Goal: Book appointment/travel/reservation

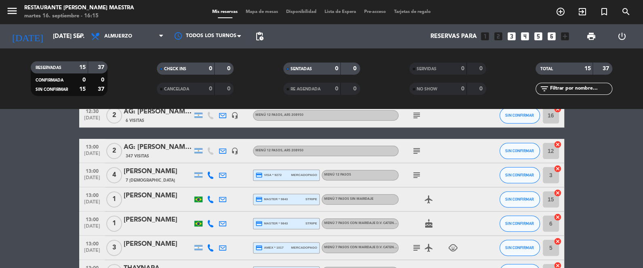
scroll to position [121, 0]
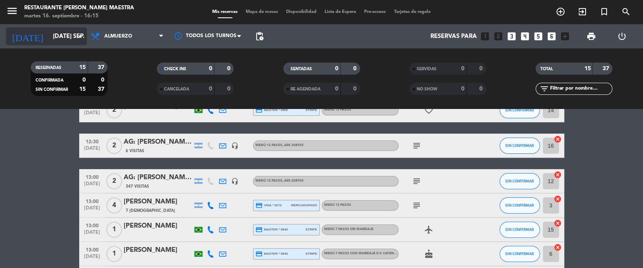
click at [63, 35] on input "[DATE] sep." at bounding box center [88, 36] width 78 height 15
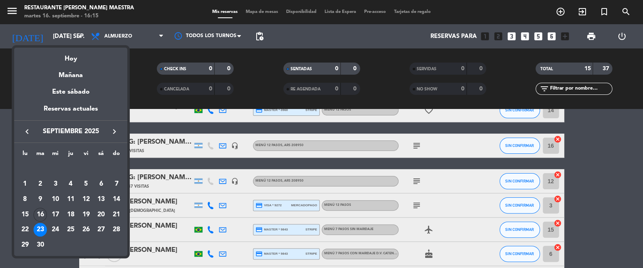
drag, startPoint x: 76, startPoint y: 57, endPoint x: 82, endPoint y: 59, distance: 6.3
click at [75, 57] on div "Hoy" at bounding box center [70, 56] width 113 height 17
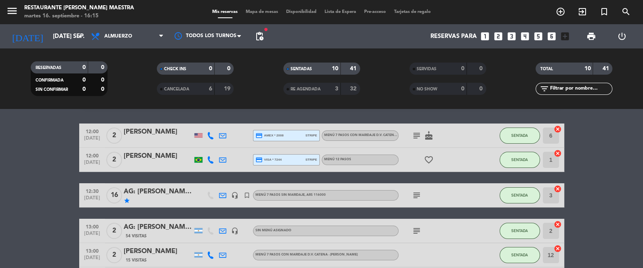
scroll to position [0, 0]
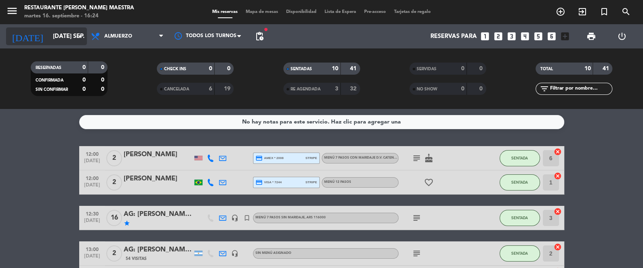
click at [77, 36] on icon "arrow_drop_down" at bounding box center [80, 37] width 10 height 10
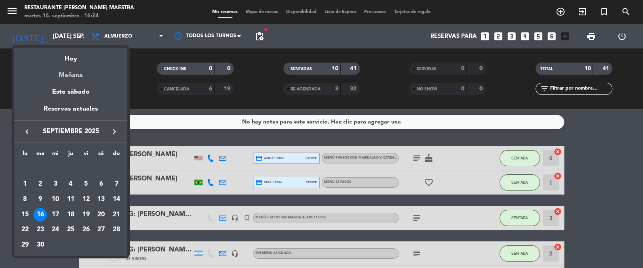
click at [80, 70] on div "Mañana" at bounding box center [70, 72] width 113 height 17
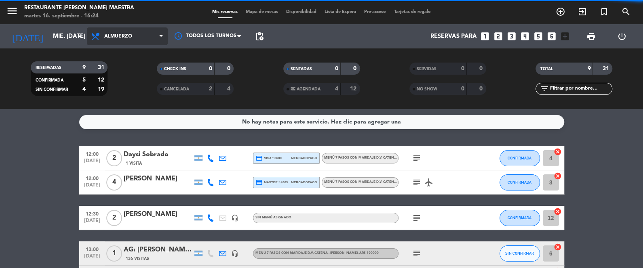
click at [156, 32] on span "Almuerzo" at bounding box center [127, 36] width 81 height 18
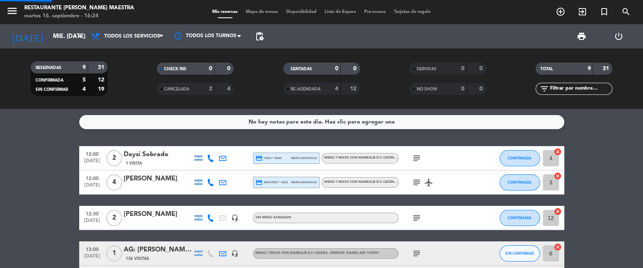
click at [145, 53] on div "menu Restaurante [PERSON_NAME] Maestra martes 16. septiembre - 16:24 Mis reserv…" at bounding box center [321, 54] width 643 height 109
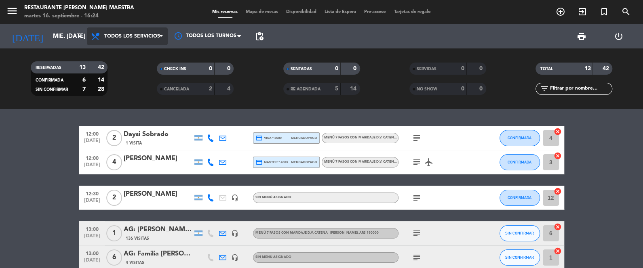
click at [141, 40] on span "Todos los servicios" at bounding box center [127, 36] width 81 height 18
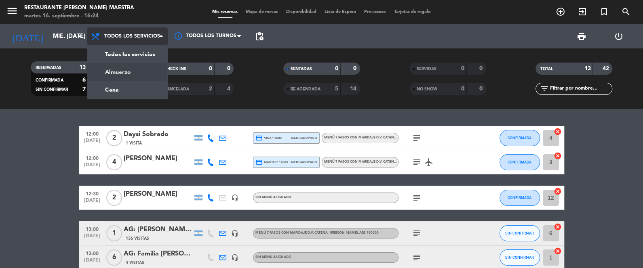
click at [131, 73] on div "menu Restaurante [PERSON_NAME] Maestra martes 16. septiembre - 16:24 Mis reserv…" at bounding box center [321, 54] width 643 height 109
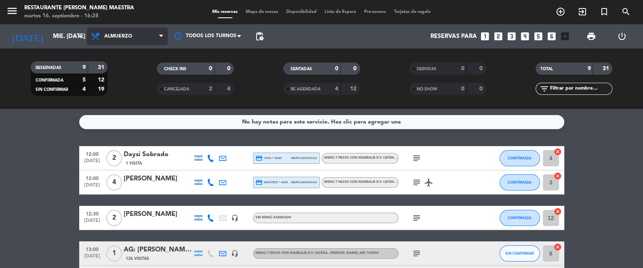
click at [124, 42] on span "Almuerzo" at bounding box center [127, 36] width 81 height 18
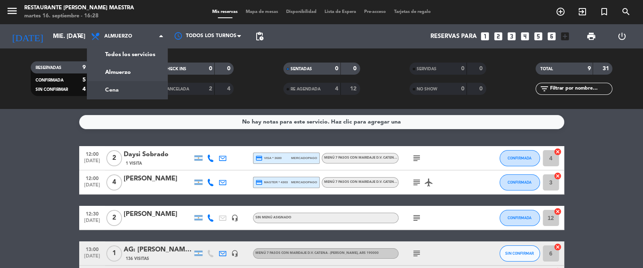
click at [120, 87] on div "menu Restaurante [PERSON_NAME] Maestra martes 16. septiembre - 16:28 Mis reserv…" at bounding box center [321, 54] width 643 height 109
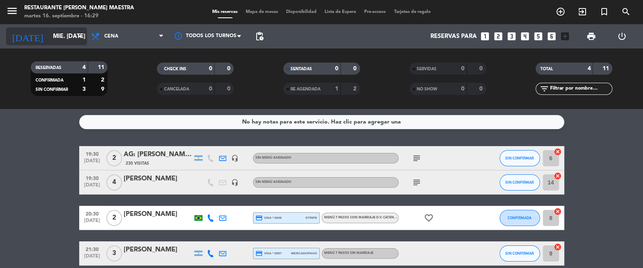
click at [49, 42] on input "mié. [DATE]" at bounding box center [88, 36] width 78 height 15
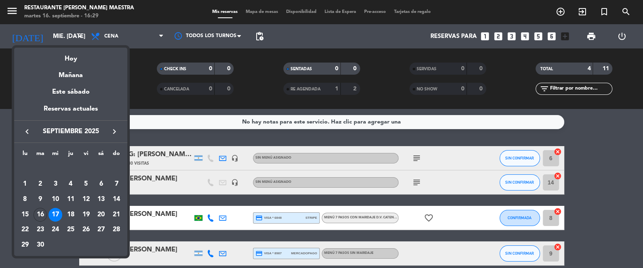
click at [86, 211] on div "19" at bounding box center [86, 215] width 14 height 14
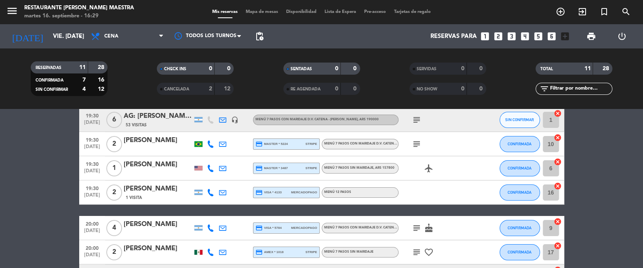
scroll to position [28, 0]
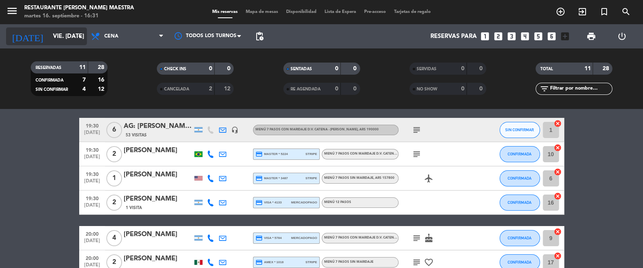
click at [55, 32] on input "vie. [DATE]" at bounding box center [88, 36] width 78 height 15
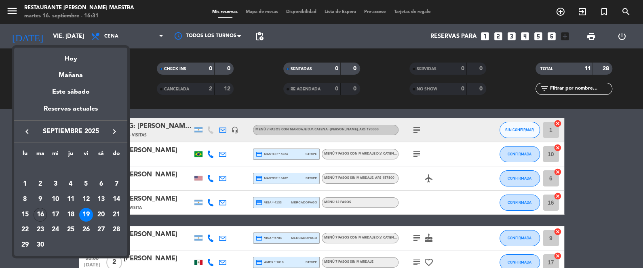
click at [76, 76] on div "Mañana" at bounding box center [70, 72] width 113 height 17
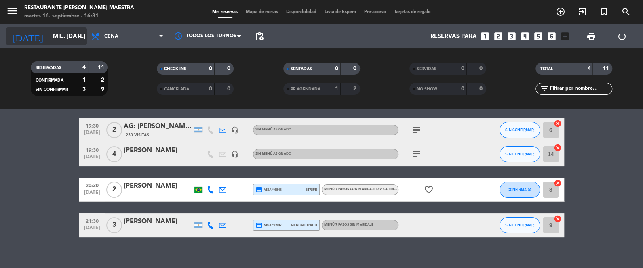
click at [76, 37] on icon "arrow_drop_down" at bounding box center [80, 37] width 10 height 10
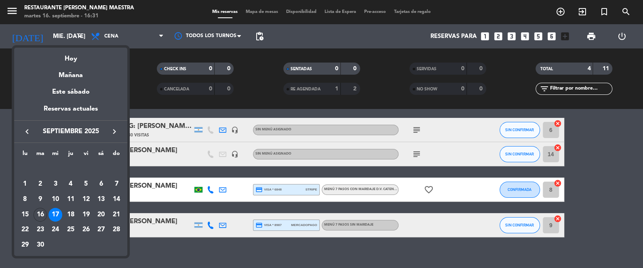
click at [73, 214] on div "18" at bounding box center [71, 215] width 14 height 14
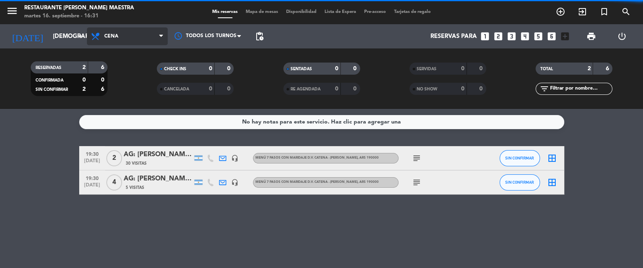
scroll to position [0, 0]
click at [137, 36] on span "Cena" at bounding box center [127, 36] width 81 height 18
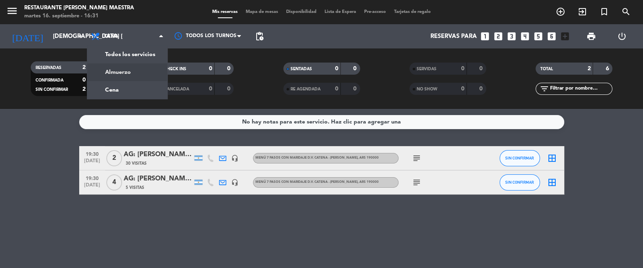
click at [124, 73] on div "menu Restaurante [PERSON_NAME] Maestra martes 16. septiembre - 16:31 Mis reserv…" at bounding box center [321, 54] width 643 height 109
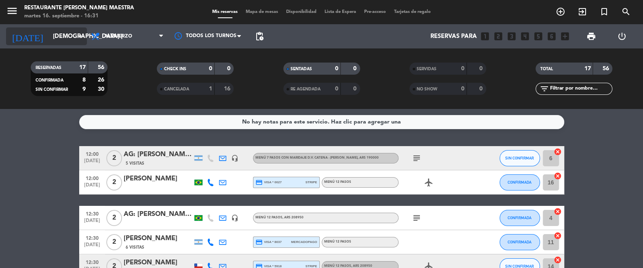
click at [68, 40] on input "[DEMOGRAPHIC_DATA] [DATE]" at bounding box center [88, 36] width 78 height 15
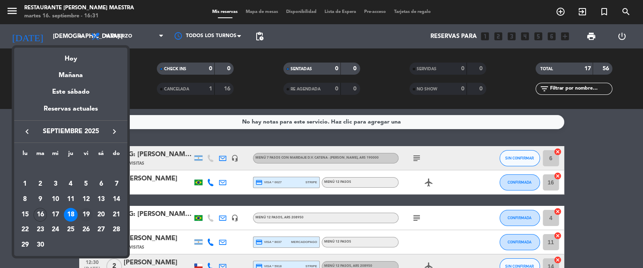
click at [89, 211] on div "19" at bounding box center [86, 215] width 14 height 14
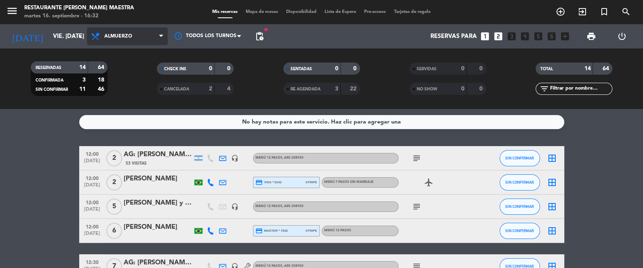
click at [143, 34] on span "Almuerzo" at bounding box center [127, 36] width 81 height 18
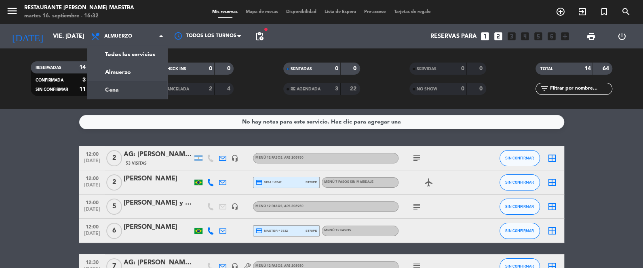
drag, startPoint x: 122, startPoint y: 85, endPoint x: 141, endPoint y: 135, distance: 53.6
click at [122, 85] on div "menu Restaurante [PERSON_NAME] Maestra martes 16. septiembre - 16:32 Mis reserv…" at bounding box center [321, 54] width 643 height 109
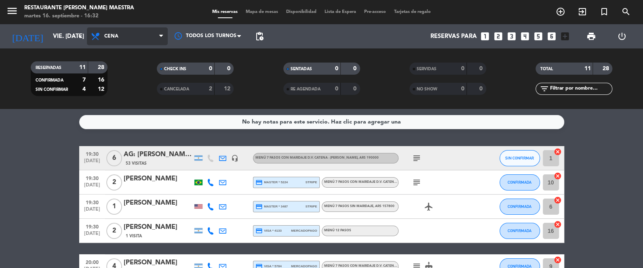
click at [102, 38] on span at bounding box center [97, 37] width 12 height 10
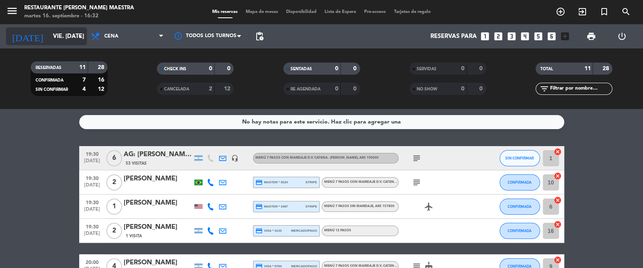
click at [59, 32] on input "vie. [DATE]" at bounding box center [88, 36] width 78 height 15
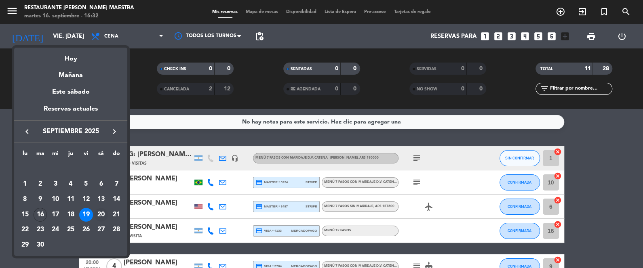
click at [99, 213] on div "20" at bounding box center [101, 215] width 14 height 14
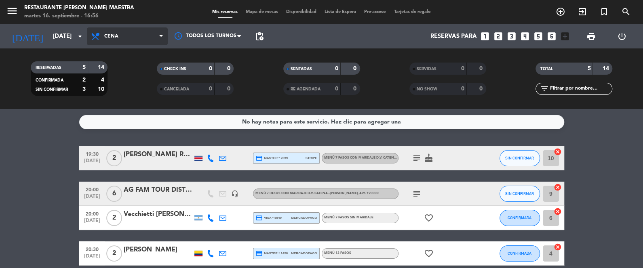
click at [141, 28] on span "Cena" at bounding box center [127, 36] width 81 height 18
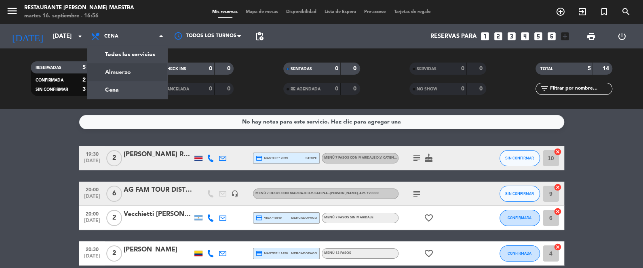
click at [136, 75] on div "menu Restaurante [PERSON_NAME] Maestra martes 16. septiembre - 16:56 Mis reserv…" at bounding box center [321, 54] width 643 height 109
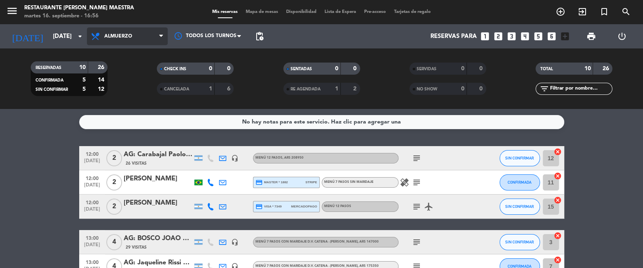
click at [134, 30] on span "Almuerzo" at bounding box center [127, 36] width 81 height 18
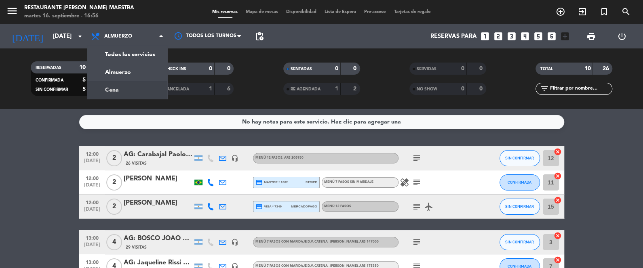
click at [128, 84] on div "menu Restaurante [PERSON_NAME] Maestra martes 16. septiembre - 16:56 Mis reserv…" at bounding box center [321, 54] width 643 height 109
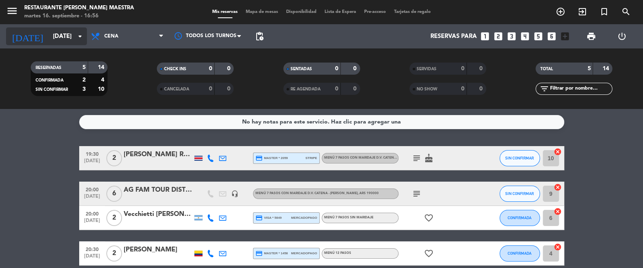
click at [67, 36] on input "[DATE]" at bounding box center [88, 36] width 78 height 15
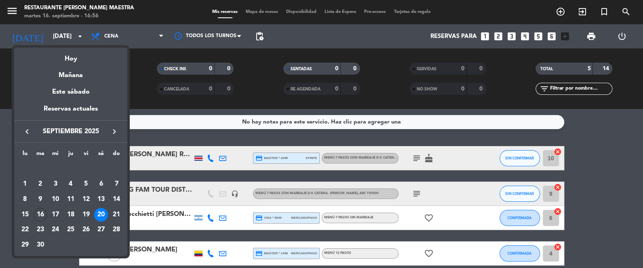
click at [118, 217] on div "21" at bounding box center [116, 215] width 14 height 14
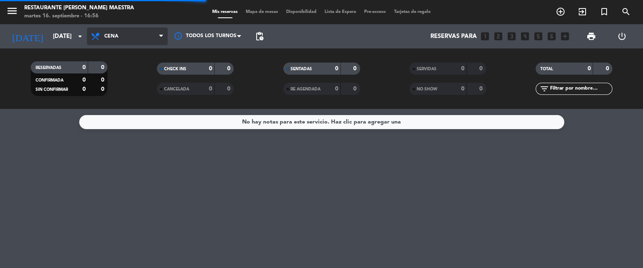
click at [121, 36] on span "Cena" at bounding box center [127, 36] width 81 height 18
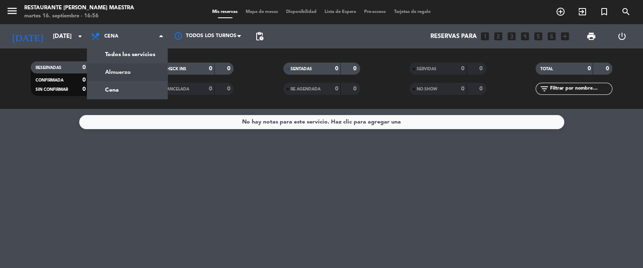
click at [132, 71] on div "menu Restaurante [PERSON_NAME] Maestra martes 16. septiembre - 16:56 Mis reserv…" at bounding box center [321, 54] width 643 height 109
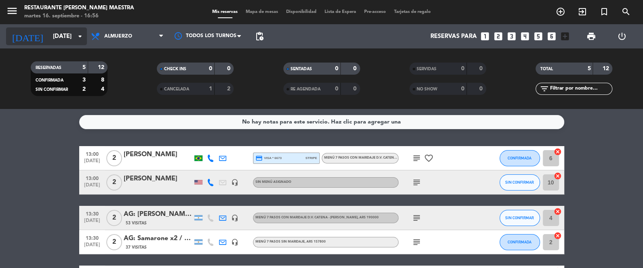
click at [54, 42] on input "[DATE]" at bounding box center [88, 36] width 78 height 15
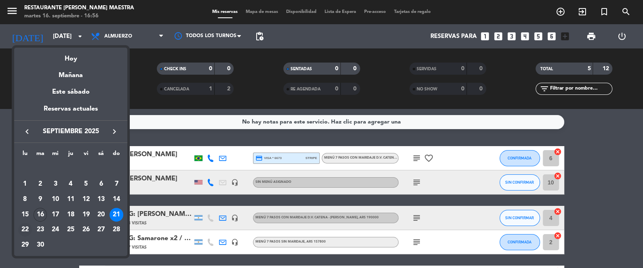
click at [24, 229] on div "22" at bounding box center [25, 230] width 14 height 14
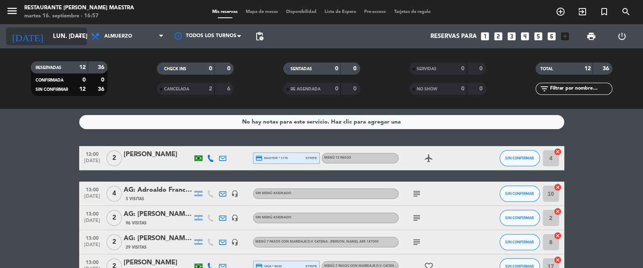
click at [63, 34] on input "lun. [DATE]" at bounding box center [88, 36] width 78 height 15
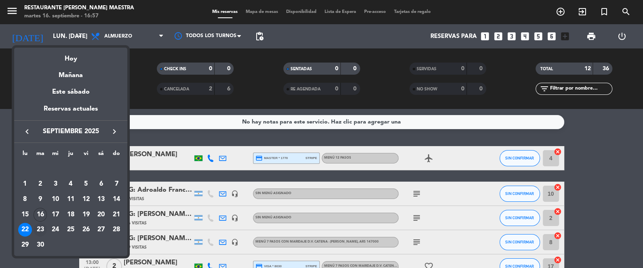
click at [39, 228] on div "23" at bounding box center [41, 230] width 14 height 14
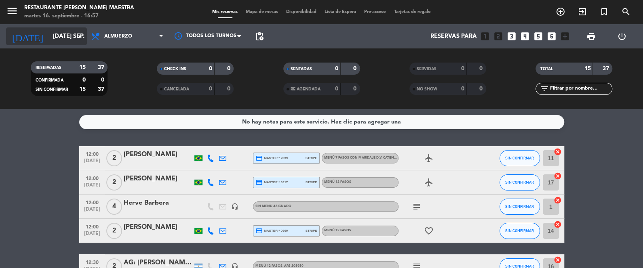
click at [78, 39] on icon "arrow_drop_down" at bounding box center [80, 37] width 10 height 10
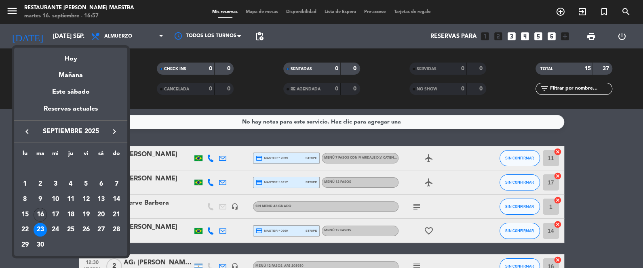
click at [54, 229] on div "24" at bounding box center [55, 230] width 14 height 14
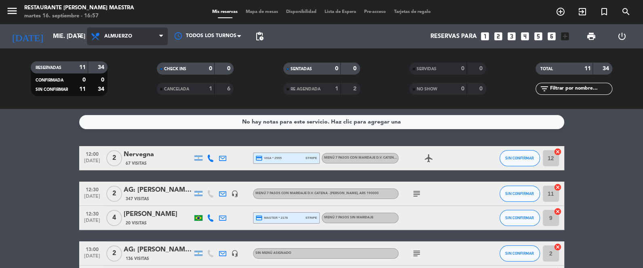
click at [118, 34] on span "Almuerzo" at bounding box center [118, 37] width 28 height 6
click at [128, 86] on div "menu Restaurante [PERSON_NAME] Maestra martes 16. septiembre - 16:57 Mis reserv…" at bounding box center [321, 54] width 643 height 109
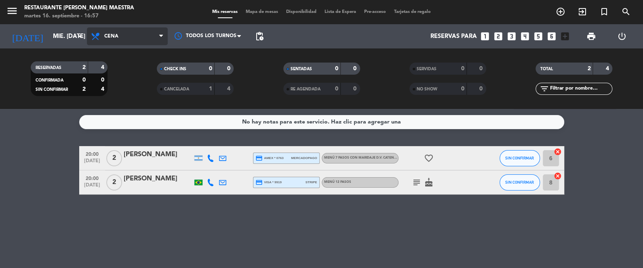
click at [87, 40] on span "Cena" at bounding box center [127, 36] width 81 height 18
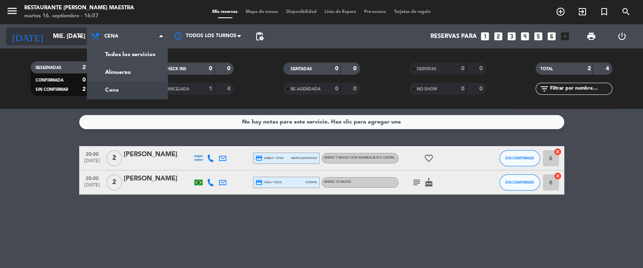
click at [76, 38] on icon "arrow_drop_down" at bounding box center [80, 37] width 10 height 10
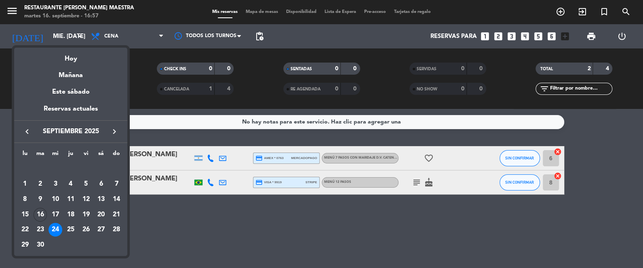
drag, startPoint x: 73, startPoint y: 226, endPoint x: 69, endPoint y: 227, distance: 4.1
click at [69, 227] on div "25" at bounding box center [71, 230] width 14 height 14
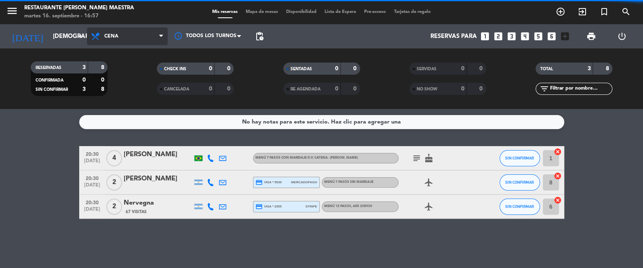
drag, startPoint x: 122, startPoint y: 36, endPoint x: 122, endPoint y: 40, distance: 4.5
click at [122, 37] on span "Cena" at bounding box center [127, 36] width 81 height 18
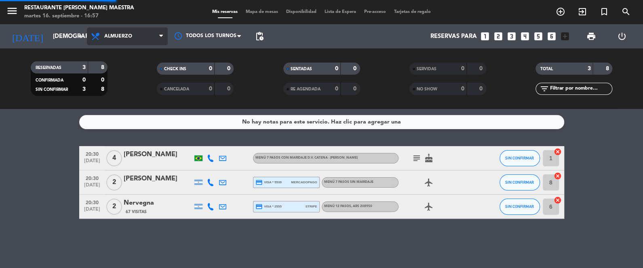
click at [125, 65] on div "menu Restaurante [PERSON_NAME] Maestra martes 16. septiembre - 16:57 Mis reserv…" at bounding box center [321, 54] width 643 height 109
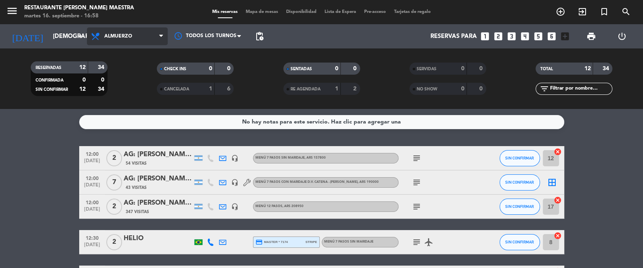
click at [144, 42] on span "Almuerzo" at bounding box center [127, 36] width 81 height 18
click at [136, 93] on div "menu Restaurante [PERSON_NAME] Maestra martes 16. septiembre - 16:58 Mis reserv…" at bounding box center [321, 54] width 643 height 109
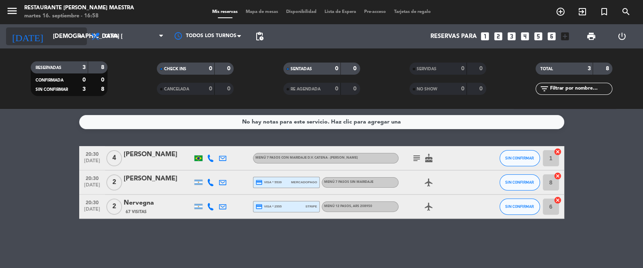
click at [71, 36] on input "[DEMOGRAPHIC_DATA] [DATE]" at bounding box center [88, 36] width 78 height 15
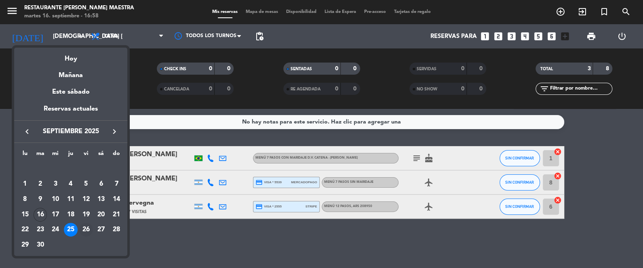
click at [84, 229] on div "26" at bounding box center [86, 230] width 14 height 14
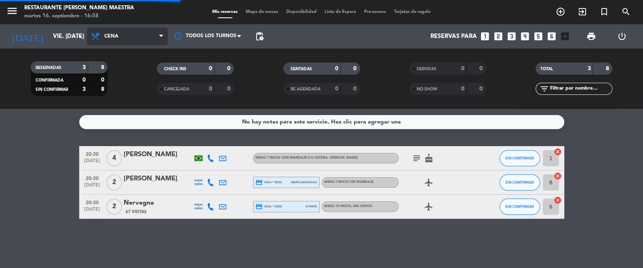
click at [124, 39] on span "Cena" at bounding box center [127, 36] width 81 height 18
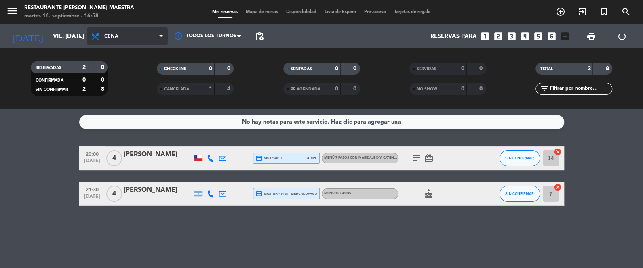
click at [130, 34] on span "Cena" at bounding box center [127, 36] width 81 height 18
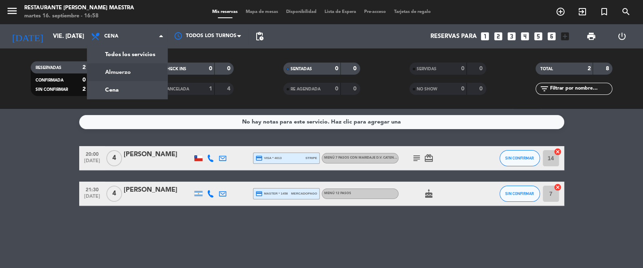
click at [126, 67] on div "menu Restaurante [PERSON_NAME] Maestra martes 16. septiembre - 16:58 Mis reserv…" at bounding box center [321, 54] width 643 height 109
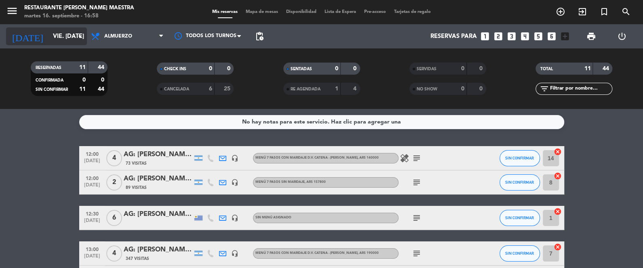
click at [59, 40] on input "vie. [DATE]" at bounding box center [88, 36] width 78 height 15
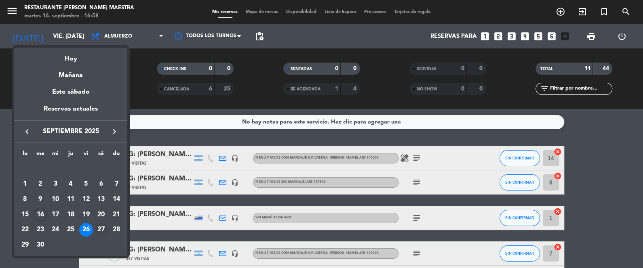
click at [101, 227] on div "27" at bounding box center [101, 230] width 14 height 14
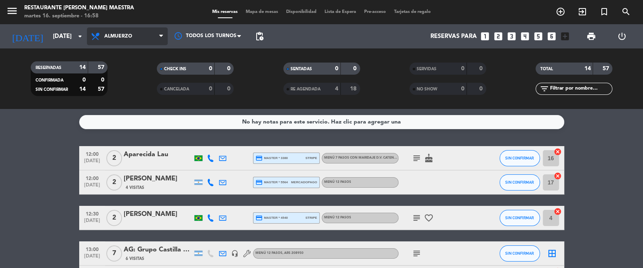
click at [119, 37] on span "Almuerzo" at bounding box center [118, 37] width 28 height 6
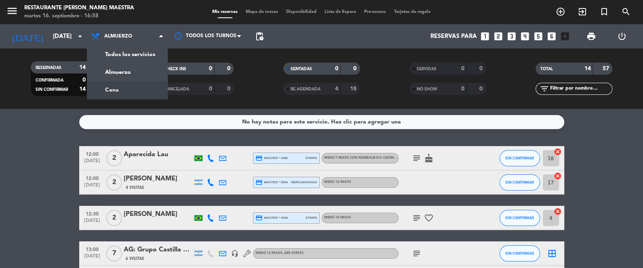
click at [133, 85] on div "menu Restaurante [PERSON_NAME] Maestra martes 16. septiembre - 16:58 Mis reserv…" at bounding box center [321, 54] width 643 height 109
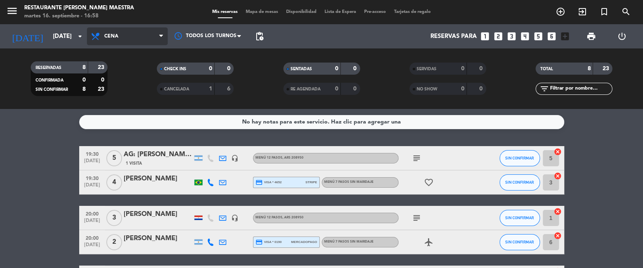
click at [117, 43] on span "Cena" at bounding box center [127, 36] width 81 height 18
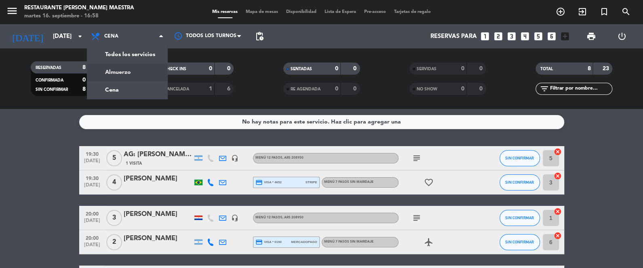
drag, startPoint x: 132, startPoint y: 74, endPoint x: 99, endPoint y: 48, distance: 41.7
click at [132, 74] on div "menu Restaurante [PERSON_NAME] Maestra martes 16. septiembre - 16:58 Mis reserv…" at bounding box center [321, 54] width 643 height 109
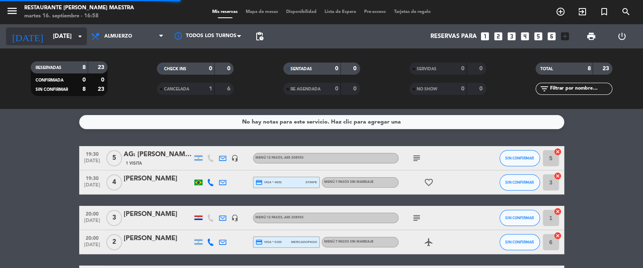
click at [68, 34] on input "[DATE]" at bounding box center [88, 36] width 78 height 15
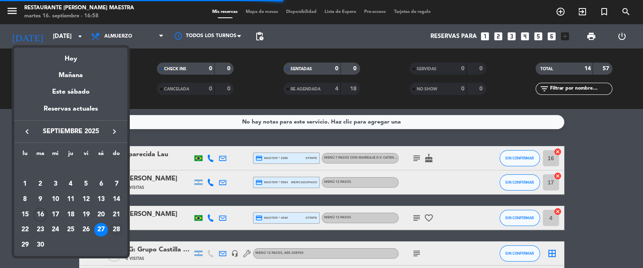
click at [115, 227] on div "28" at bounding box center [116, 230] width 14 height 14
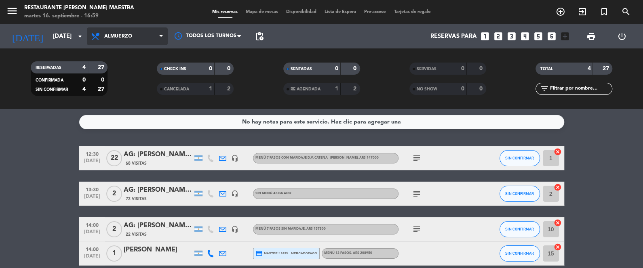
click at [143, 41] on span "Almuerzo" at bounding box center [127, 36] width 81 height 18
click at [132, 86] on div "menu Restaurante [PERSON_NAME] Maestra martes 16. septiembre - 16:59 Mis reserv…" at bounding box center [321, 54] width 643 height 109
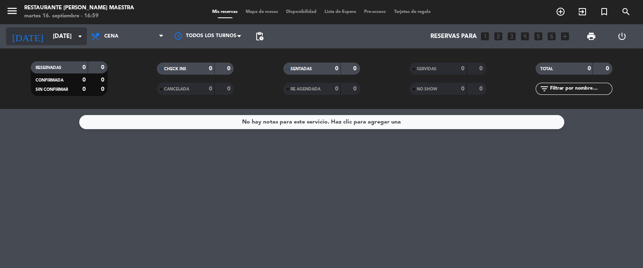
click at [78, 28] on div "[DATE] [DATE] arrow_drop_down" at bounding box center [46, 36] width 81 height 18
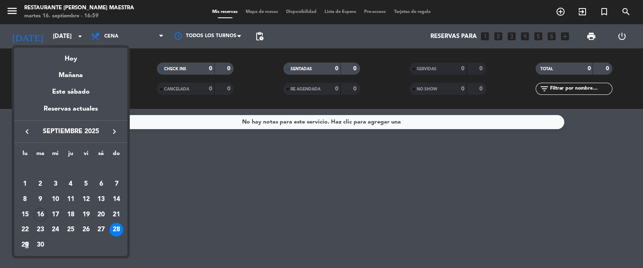
click at [27, 242] on div "29" at bounding box center [25, 245] width 14 height 14
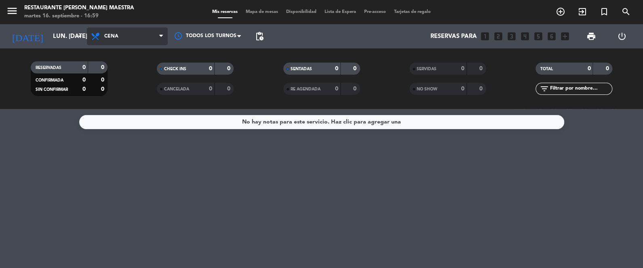
click at [105, 32] on span "Cena" at bounding box center [127, 36] width 81 height 18
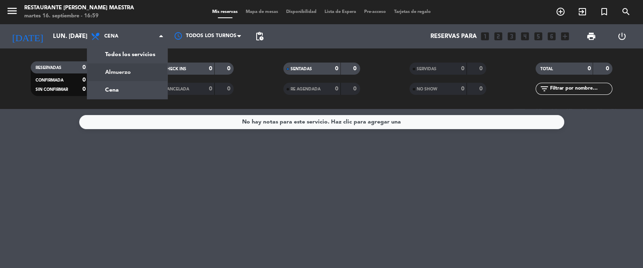
click at [123, 71] on div "menu Restaurante [PERSON_NAME] Maestra martes 16. septiembre - 16:59 Mis reserv…" at bounding box center [321, 54] width 643 height 109
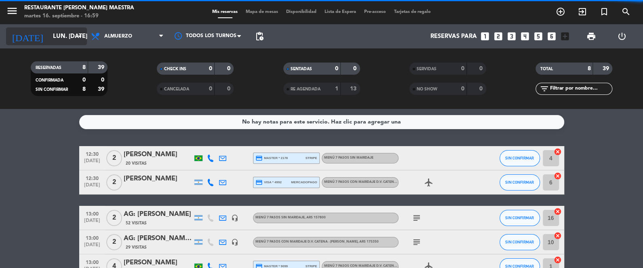
click at [57, 30] on input "lun. [DATE]" at bounding box center [88, 36] width 78 height 15
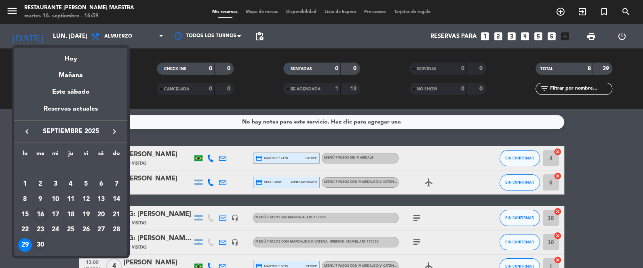
click at [39, 243] on div "30" at bounding box center [41, 245] width 14 height 14
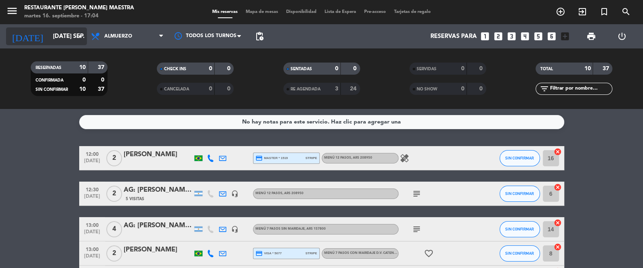
click at [66, 29] on input "[DATE] sep." at bounding box center [88, 36] width 78 height 15
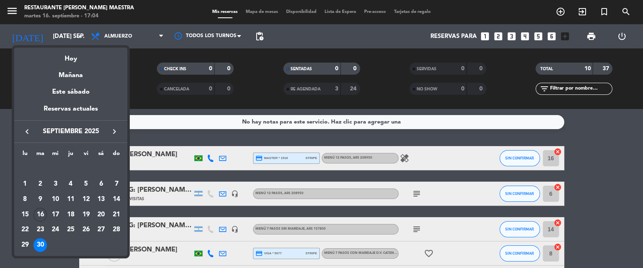
click at [73, 210] on div "18" at bounding box center [71, 215] width 14 height 14
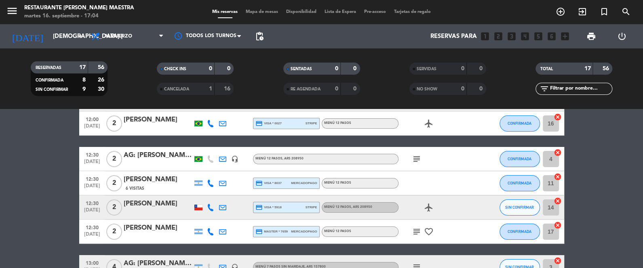
scroll to position [60, 0]
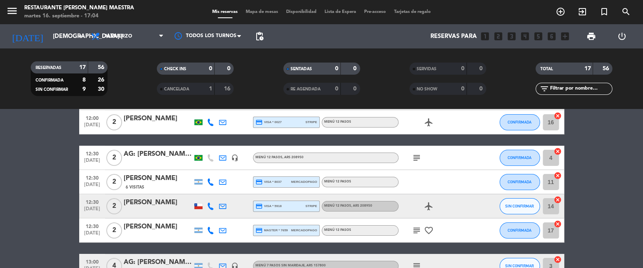
click at [417, 155] on icon "subject" at bounding box center [417, 158] width 10 height 10
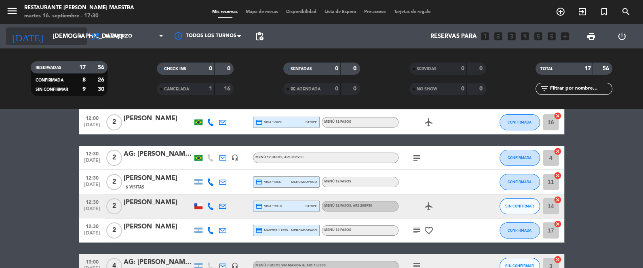
click at [61, 34] on input "[DEMOGRAPHIC_DATA] [DATE]" at bounding box center [88, 36] width 78 height 15
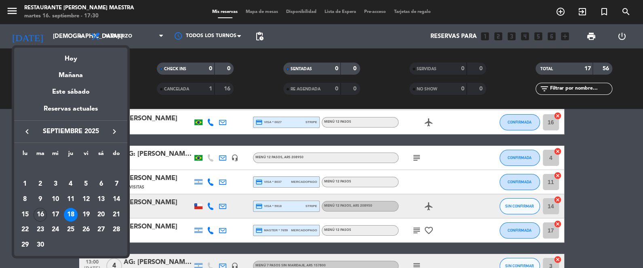
click at [117, 132] on icon "keyboard_arrow_right" at bounding box center [114, 132] width 10 height 10
click at [89, 225] on div "24" at bounding box center [86, 230] width 14 height 14
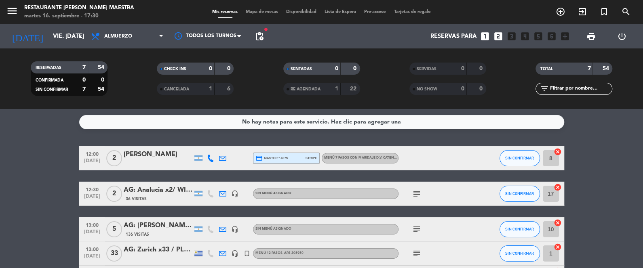
scroll to position [0, 0]
click at [61, 34] on input "vie. [DATE]" at bounding box center [88, 36] width 78 height 15
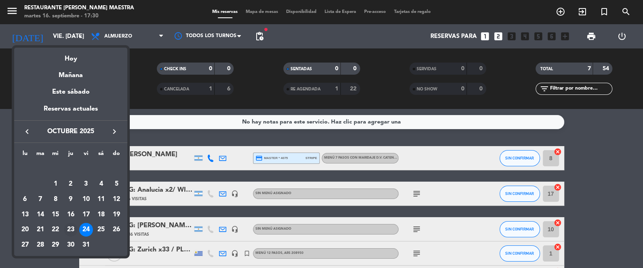
click at [73, 230] on div "23" at bounding box center [71, 230] width 14 height 14
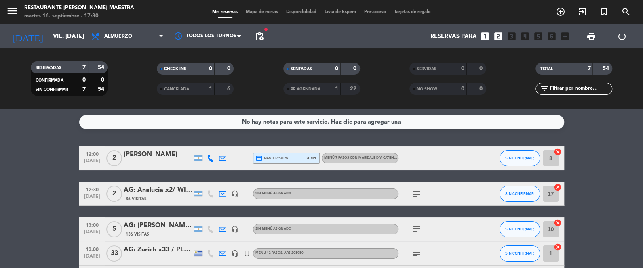
type input "[DEMOGRAPHIC_DATA] [DATE]"
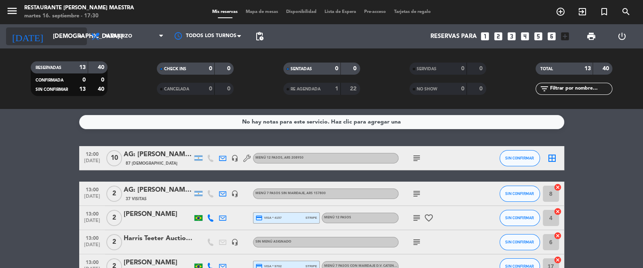
click at [64, 32] on input "[DEMOGRAPHIC_DATA] [DATE]" at bounding box center [88, 36] width 78 height 15
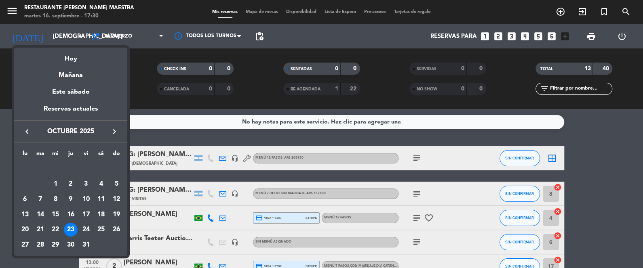
click at [211, 220] on div at bounding box center [321, 134] width 643 height 268
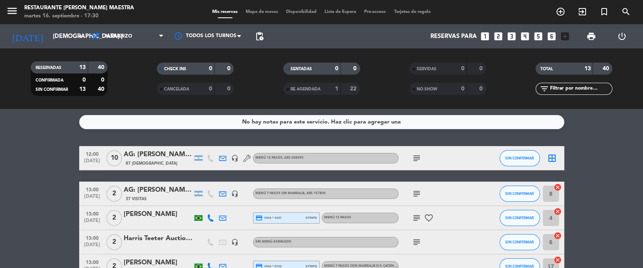
click at [211, 220] on icon at bounding box center [210, 218] width 7 height 7
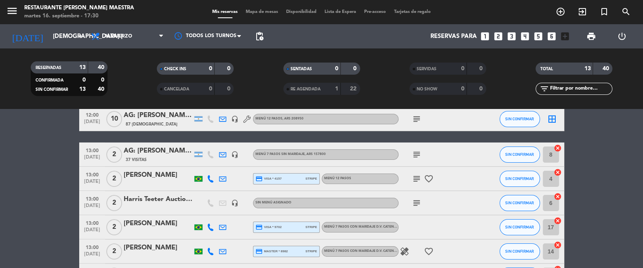
scroll to position [40, 0]
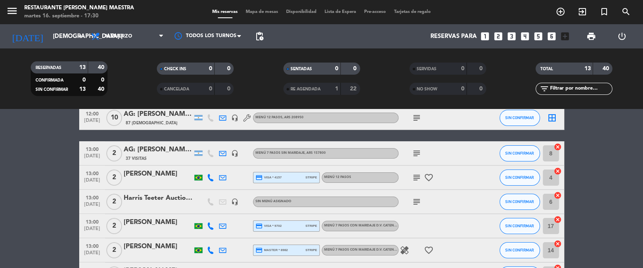
click at [209, 225] on icon at bounding box center [210, 226] width 7 height 7
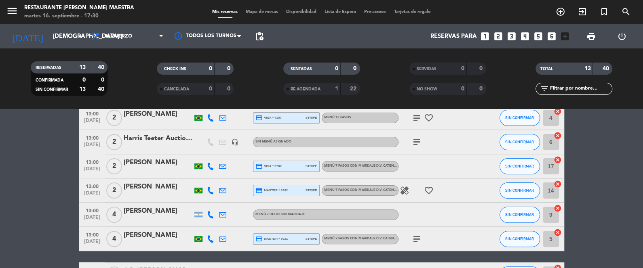
scroll to position [101, 0]
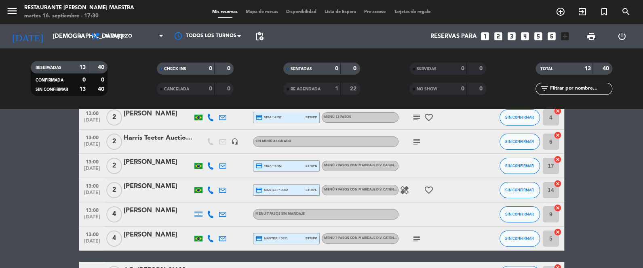
click at [207, 187] on icon at bounding box center [210, 190] width 7 height 7
click at [209, 211] on icon at bounding box center [210, 214] width 7 height 7
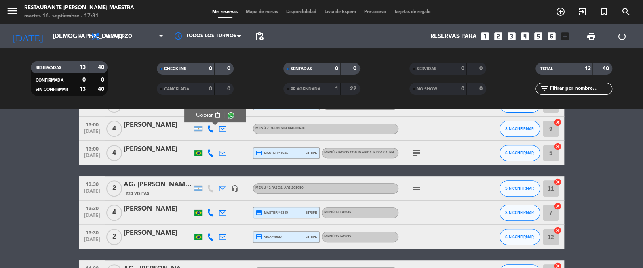
scroll to position [137, 0]
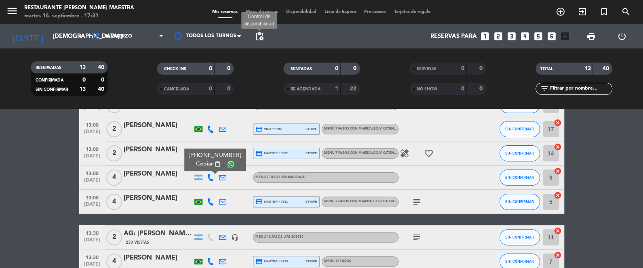
click at [260, 34] on span "pending_actions" at bounding box center [260, 37] width 10 height 10
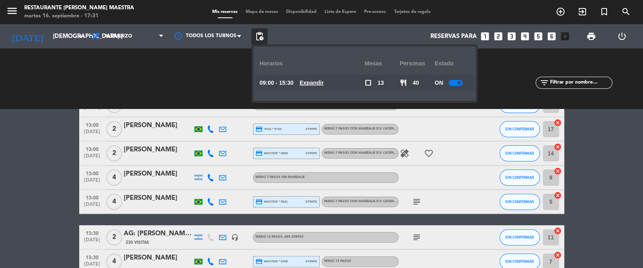
click at [260, 33] on span "pending_actions" at bounding box center [260, 37] width 10 height 10
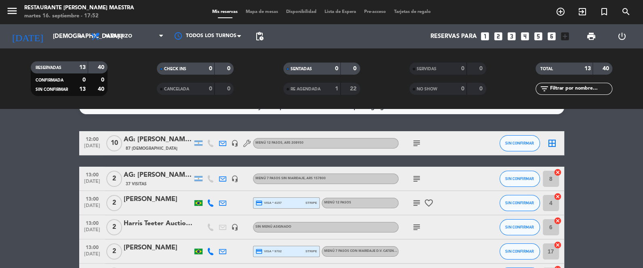
scroll to position [40, 0]
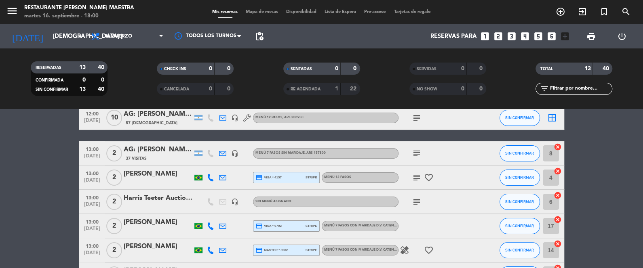
drag, startPoint x: 6, startPoint y: 208, endPoint x: 187, endPoint y: 80, distance: 222.4
